Goal: Information Seeking & Learning: Learn about a topic

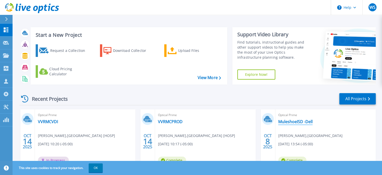
click at [293, 123] on link "MuleshoeISD -Dell" at bounding box center [295, 121] width 34 height 5
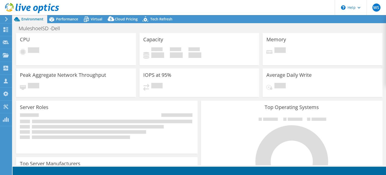
select select "USD"
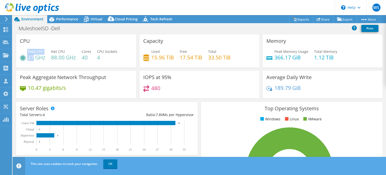
drag, startPoint x: 34, startPoint y: 57, endPoint x: 27, endPoint y: 57, distance: 7.5
click at [27, 57] on div "Peak CPU 27 GHz" at bounding box center [32, 54] width 25 height 11
click at [67, 57] on h4 "88.00 GHz" at bounding box center [63, 57] width 25 height 6
drag, startPoint x: 66, startPoint y: 58, endPoint x: 51, endPoint y: 59, distance: 14.6
click at [51, 59] on h4 "88.00 GHz" at bounding box center [63, 57] width 25 height 6
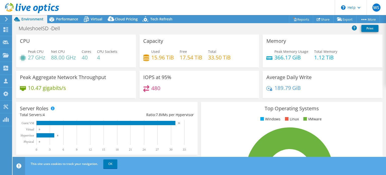
click at [165, 58] on h4 "15.96 TiB" at bounding box center [162, 57] width 23 height 6
drag, startPoint x: 164, startPoint y: 58, endPoint x: 150, endPoint y: 59, distance: 14.1
click at [151, 59] on h4 "15.96 TiB" at bounding box center [162, 57] width 23 height 6
drag, startPoint x: 288, startPoint y: 57, endPoint x: 271, endPoint y: 57, distance: 16.3
click at [274, 57] on h4 "366.17 GiB" at bounding box center [291, 57] width 34 height 6
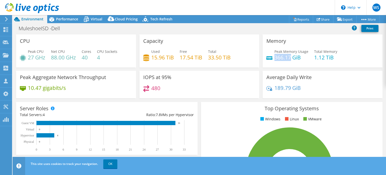
scroll to position [25, 0]
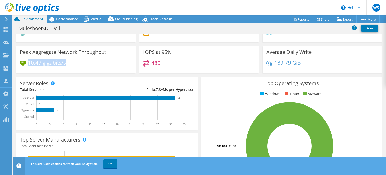
drag, startPoint x: 29, startPoint y: 62, endPoint x: 65, endPoint y: 62, distance: 36.2
click at [65, 62] on h4 "10.47 gigabits/s" at bounding box center [47, 63] width 38 height 6
click at [162, 62] on div "480" at bounding box center [199, 65] width 112 height 11
drag, startPoint x: 159, startPoint y: 63, endPoint x: 149, endPoint y: 63, distance: 10.0
click at [149, 63] on div "480" at bounding box center [151, 63] width 17 height 6
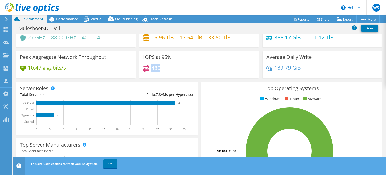
scroll to position [0, 0]
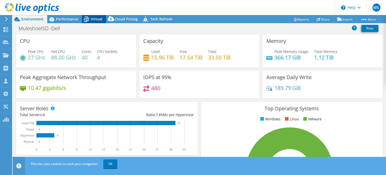
click at [94, 19] on span "Virtual" at bounding box center [97, 19] width 12 height 5
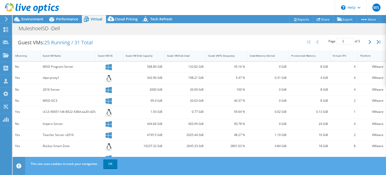
scroll to position [100, 0]
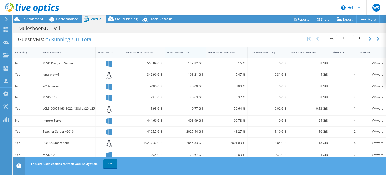
click at [183, 52] on div "Guest VM Disk Used" at bounding box center [182, 52] width 31 height 3
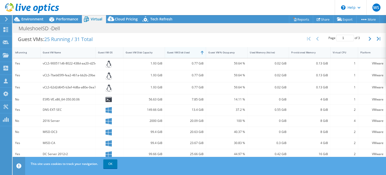
click at [186, 51] on div "Guest VM Disk Used" at bounding box center [182, 52] width 31 height 3
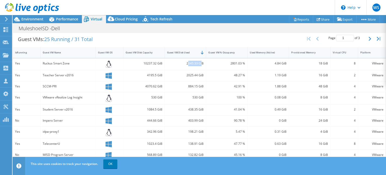
drag, startPoint x: 186, startPoint y: 62, endPoint x: 200, endPoint y: 63, distance: 14.1
click at [200, 62] on div "2645.33 GiB" at bounding box center [185, 64] width 37 height 6
click at [184, 61] on div "2645.33 GiB" at bounding box center [185, 64] width 37 height 6
click at [183, 71] on div "2025.44 GiB" at bounding box center [185, 75] width 41 height 11
drag, startPoint x: 186, startPoint y: 74, endPoint x: 201, endPoint y: 74, distance: 15.1
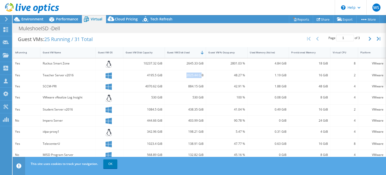
click at [201, 74] on div "2025.44 GiB" at bounding box center [185, 75] width 37 height 6
click at [183, 62] on div "2645.33 GiB" at bounding box center [185, 64] width 37 height 6
drag, startPoint x: 42, startPoint y: 74, endPoint x: 87, endPoint y: 77, distance: 44.8
click at [87, 77] on div "Teacher Server v2016" at bounding box center [67, 75] width 55 height 11
click at [110, 164] on link "OK" at bounding box center [110, 163] width 14 height 9
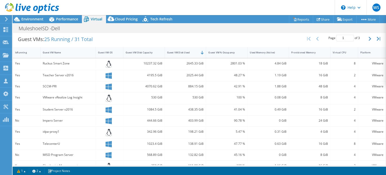
drag, startPoint x: 99, startPoint y: 165, endPoint x: 124, endPoint y: 165, distance: 24.6
click at [124, 165] on div "Project Actions Project Actions Reports Share Export vSAN ReadyNode Sizer" at bounding box center [199, 94] width 373 height 159
click at [70, 75] on div "Teacher Server v2016" at bounding box center [68, 75] width 50 height 6
drag, startPoint x: 65, startPoint y: 74, endPoint x: 74, endPoint y: 74, distance: 8.8
click at [74, 74] on div "Teacher Server v2016" at bounding box center [68, 75] width 50 height 6
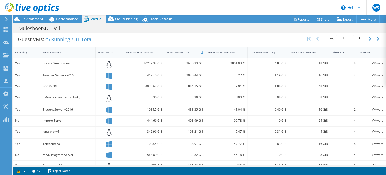
click at [193, 82] on div "884.15 GiB" at bounding box center [185, 86] width 41 height 11
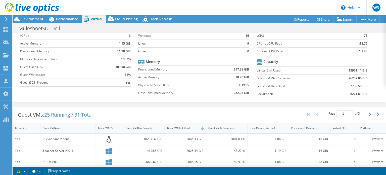
scroll to position [25, 0]
click at [29, 127] on div "IsRunning" at bounding box center [23, 127] width 17 height 3
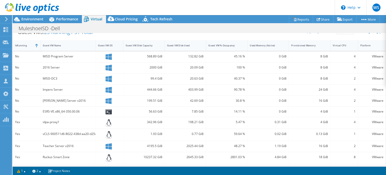
scroll to position [100, 0]
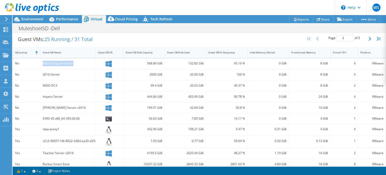
drag, startPoint x: 41, startPoint y: 62, endPoint x: 77, endPoint y: 62, distance: 35.4
click at [77, 62] on div "MISD Program Server" at bounding box center [67, 63] width 55 height 11
drag, startPoint x: 61, startPoint y: 74, endPoint x: 42, endPoint y: 74, distance: 19.3
click at [42, 74] on div "2016 Server" at bounding box center [67, 74] width 55 height 11
drag, startPoint x: 189, startPoint y: 74, endPoint x: 202, endPoint y: 74, distance: 13.1
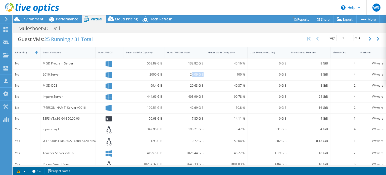
click at [202, 74] on div "20.09 GiB" at bounding box center [185, 74] width 41 height 11
click at [48, 86] on div "MISD-DC3" at bounding box center [68, 86] width 50 height 6
drag, startPoint x: 59, startPoint y: 84, endPoint x: 43, endPoint y: 86, distance: 16.2
click at [43, 86] on div "MISD-DC3" at bounding box center [68, 86] width 50 height 6
click at [64, 97] on div "Impero Server" at bounding box center [68, 97] width 50 height 6
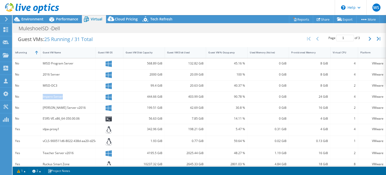
drag, startPoint x: 64, startPoint y: 96, endPoint x: 40, endPoint y: 97, distance: 23.9
click at [40, 97] on div "Impero Server" at bounding box center [67, 96] width 55 height 11
click at [70, 106] on div "[PERSON_NAME] Server v2016" at bounding box center [68, 108] width 50 height 6
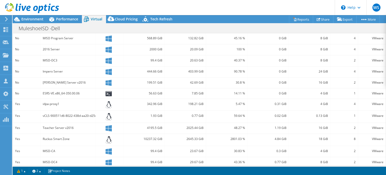
click at [79, 91] on div "ESRS-VE.x86_64-350.00.06" at bounding box center [68, 93] width 50 height 6
drag, startPoint x: 78, startPoint y: 91, endPoint x: 40, endPoint y: 92, distance: 38.2
click at [40, 92] on div "No ESRS-VE.x86_64-350.00.06 56.63 GiB 7.85 GiB 14.11 % 0 GiB 4 GiB 1 VMware" at bounding box center [199, 93] width 373 height 10
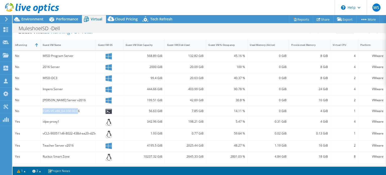
scroll to position [100, 0]
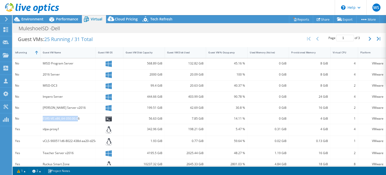
click at [28, 51] on div "IsRunning" at bounding box center [23, 52] width 17 height 3
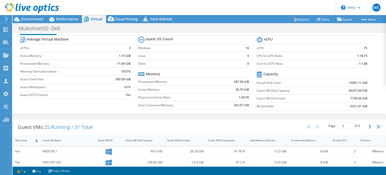
scroll to position [0, 0]
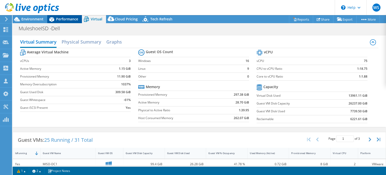
click at [72, 21] on span "Performance" at bounding box center [67, 19] width 22 height 5
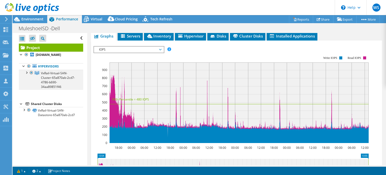
click at [26, 75] on div at bounding box center [26, 72] width 5 height 5
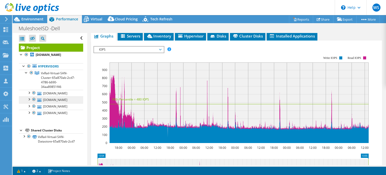
scroll to position [12, 0]
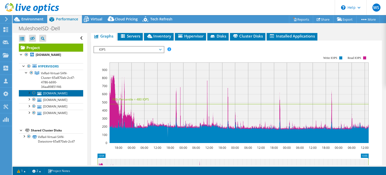
click at [53, 91] on link "[DOMAIN_NAME]" at bounding box center [51, 93] width 64 height 7
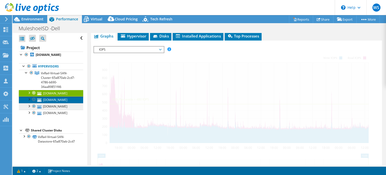
click at [55, 99] on link "[DOMAIN_NAME]" at bounding box center [51, 99] width 64 height 7
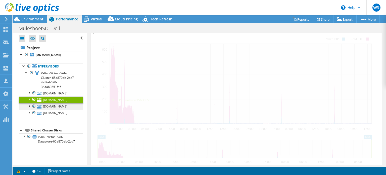
scroll to position [72, 0]
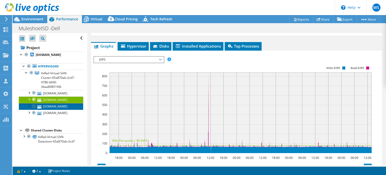
click at [55, 109] on link "[DOMAIN_NAME]" at bounding box center [51, 106] width 64 height 7
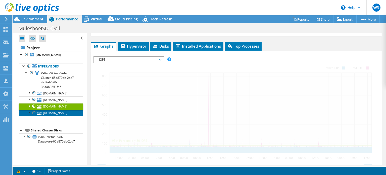
click at [55, 116] on link "[DOMAIN_NAME]" at bounding box center [51, 112] width 64 height 7
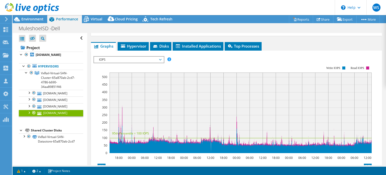
scroll to position [0, 0]
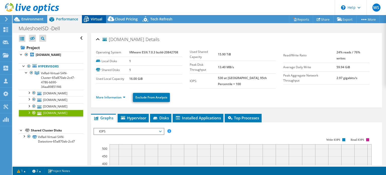
click at [96, 18] on span "Virtual" at bounding box center [97, 19] width 12 height 5
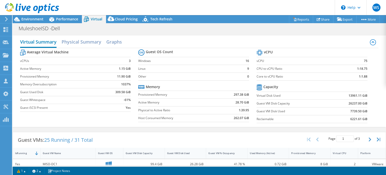
scroll to position [88, 0]
click at [30, 22] on div "Environment" at bounding box center [30, 19] width 35 height 8
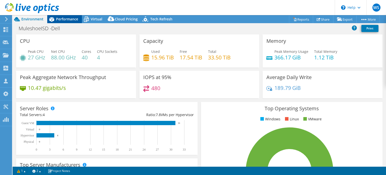
click at [65, 19] on span "Performance" at bounding box center [67, 19] width 22 height 5
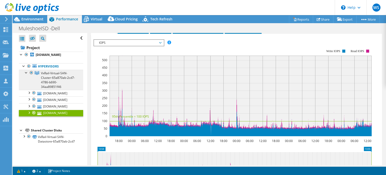
click at [38, 82] on link "VxRail-Virtual-SAN-Cluster-65a870ab-2cd7-4786-b690-34aa89851f46" at bounding box center [51, 80] width 64 height 20
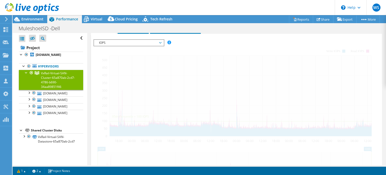
scroll to position [85, 0]
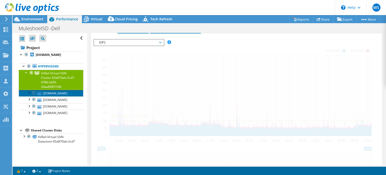
click at [50, 96] on link "[DOMAIN_NAME]" at bounding box center [51, 93] width 64 height 7
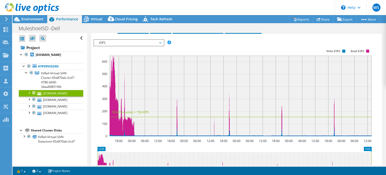
scroll to position [0, 0]
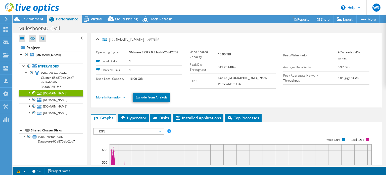
click at [113, 94] on li "More Information" at bounding box center [112, 97] width 32 height 6
click at [115, 95] on link "More Information" at bounding box center [110, 97] width 29 height 4
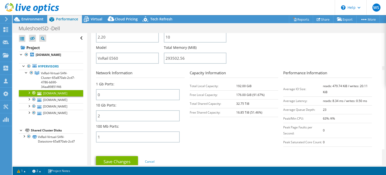
scroll to position [201, 0]
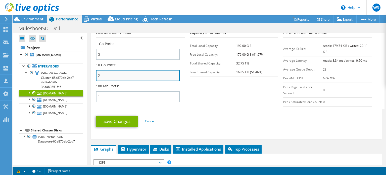
click at [104, 70] on input "2" at bounding box center [138, 75] width 84 height 11
drag, startPoint x: 109, startPoint y: 69, endPoint x: 96, endPoint y: 69, distance: 12.3
click at [96, 70] on input "2" at bounding box center [138, 75] width 84 height 11
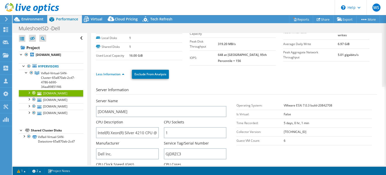
scroll to position [0, 0]
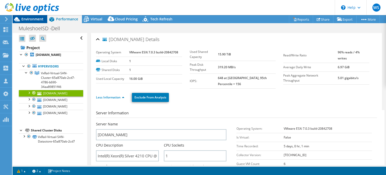
click at [33, 20] on span "Environment" at bounding box center [32, 19] width 22 height 5
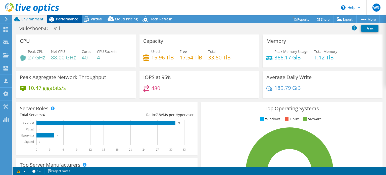
click at [68, 17] on span "Performance" at bounding box center [67, 19] width 22 height 5
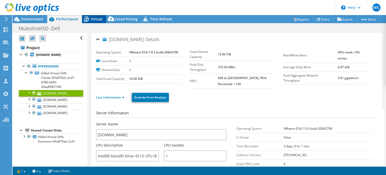
click at [93, 19] on span "Virtual" at bounding box center [97, 19] width 12 height 5
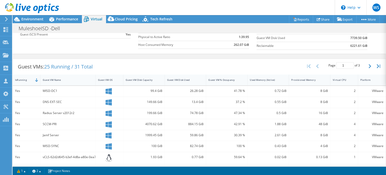
scroll to position [75, 0]
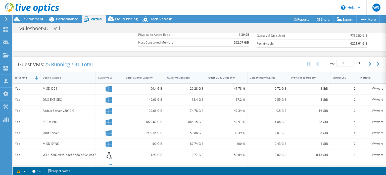
click at [187, 76] on div "Guest VM Disk Used" at bounding box center [182, 77] width 31 height 3
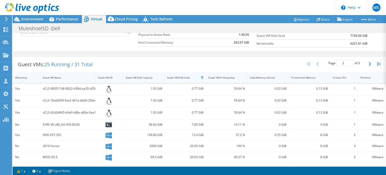
click at [187, 76] on div "Guest VM Disk Used" at bounding box center [182, 77] width 31 height 3
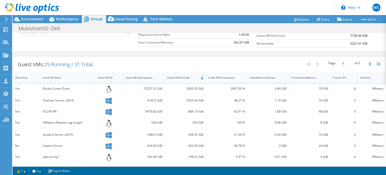
click at [27, 76] on div "IsRunning" at bounding box center [23, 77] width 17 height 3
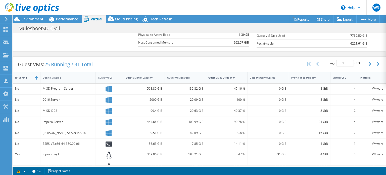
scroll to position [0, 0]
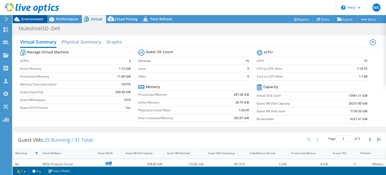
click at [35, 19] on span "Environment" at bounding box center [32, 19] width 22 height 5
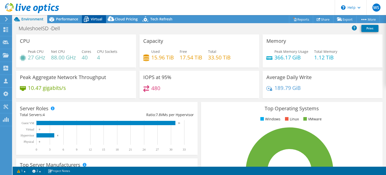
click at [95, 18] on span "Virtual" at bounding box center [97, 19] width 12 height 5
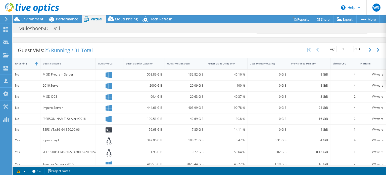
scroll to position [89, 0]
click at [188, 63] on div "Guest VM Disk Used" at bounding box center [182, 63] width 31 height 3
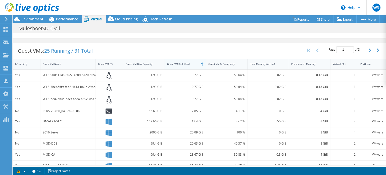
click at [186, 62] on div "Guest VM Disk Used" at bounding box center [182, 63] width 31 height 3
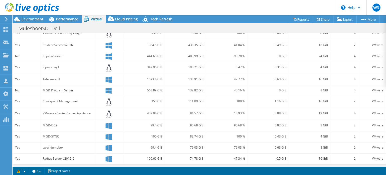
scroll to position [0, 0]
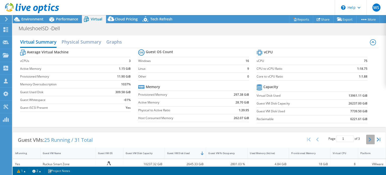
click at [368, 139] on icon "button" at bounding box center [369, 139] width 3 height 4
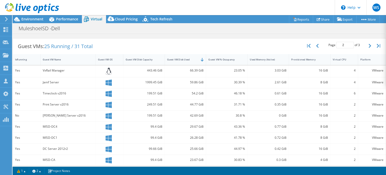
scroll to position [12, 0]
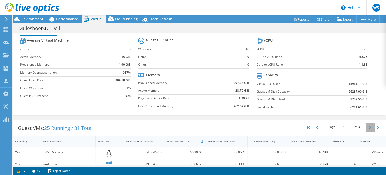
click at [368, 128] on icon "button" at bounding box center [369, 127] width 3 height 4
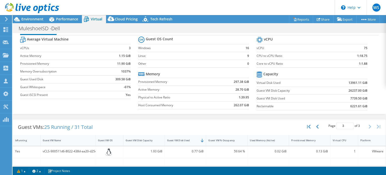
scroll to position [0, 0]
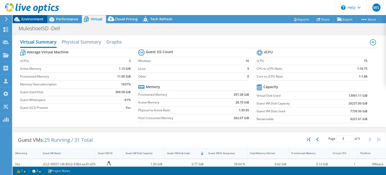
click at [36, 19] on span "Environment" at bounding box center [32, 19] width 22 height 5
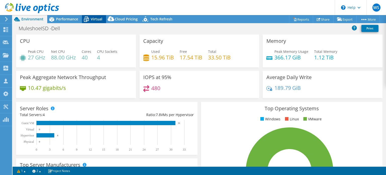
click at [92, 20] on span "Virtual" at bounding box center [97, 19] width 12 height 5
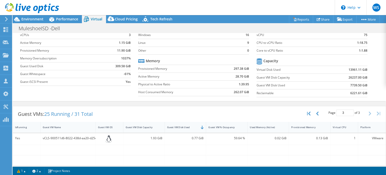
scroll to position [28, 0]
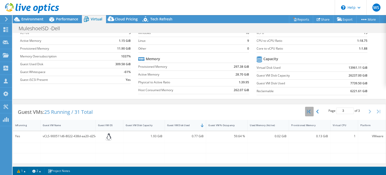
click at [305, 112] on button "button" at bounding box center [309, 111] width 9 height 10
type input "1"
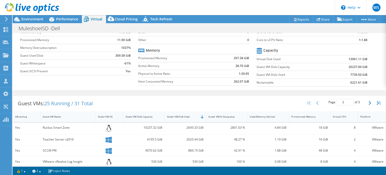
scroll to position [0, 0]
